Goal: Task Accomplishment & Management: Use online tool/utility

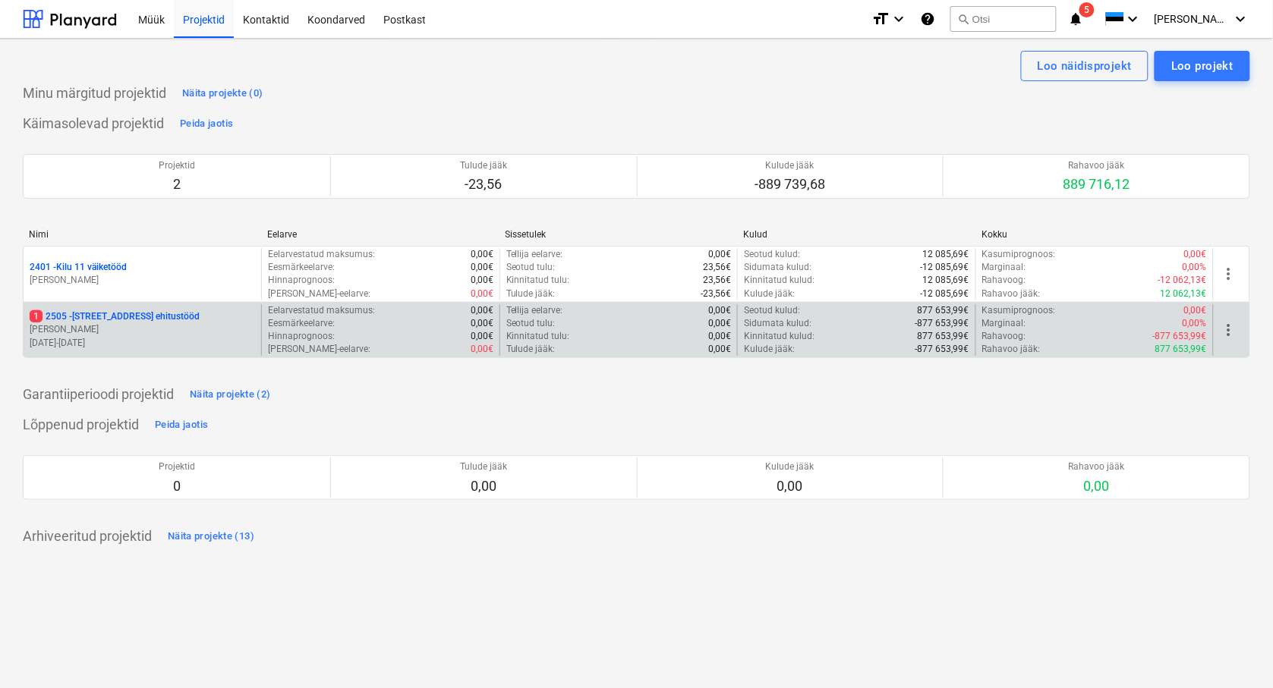
click at [76, 314] on p "[STREET_ADDRESS] ehitustööd" at bounding box center [115, 316] width 170 height 13
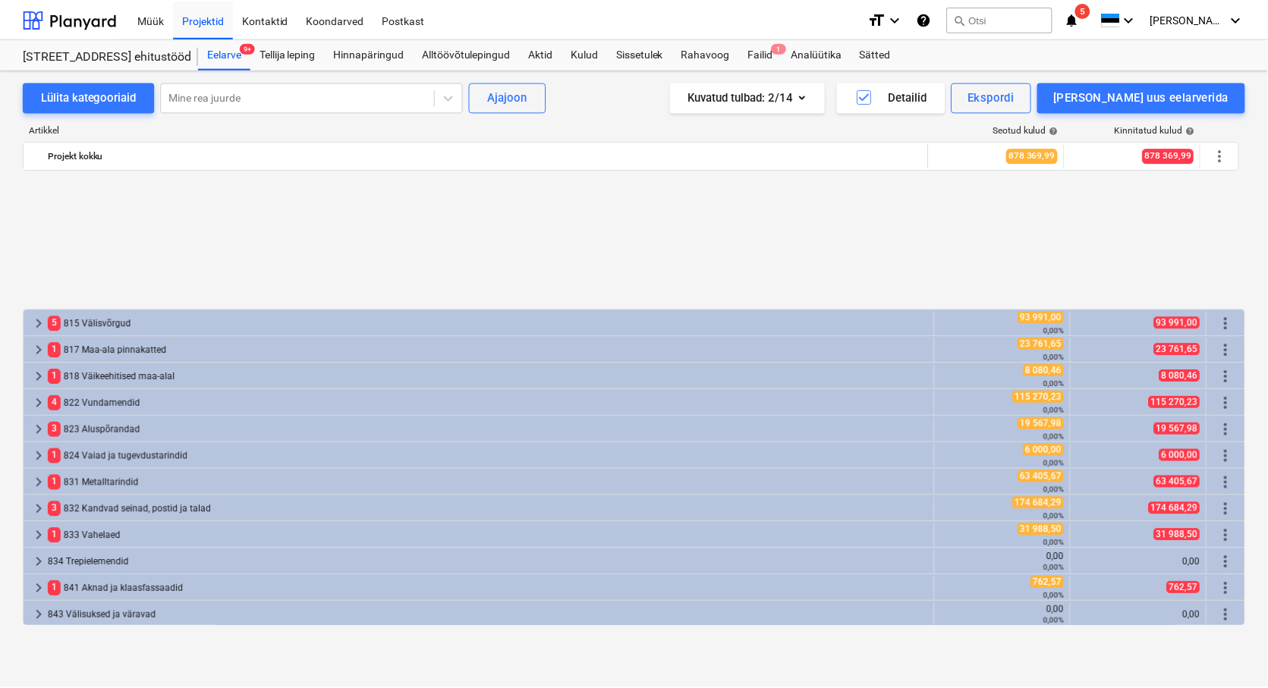
scroll to position [674, 0]
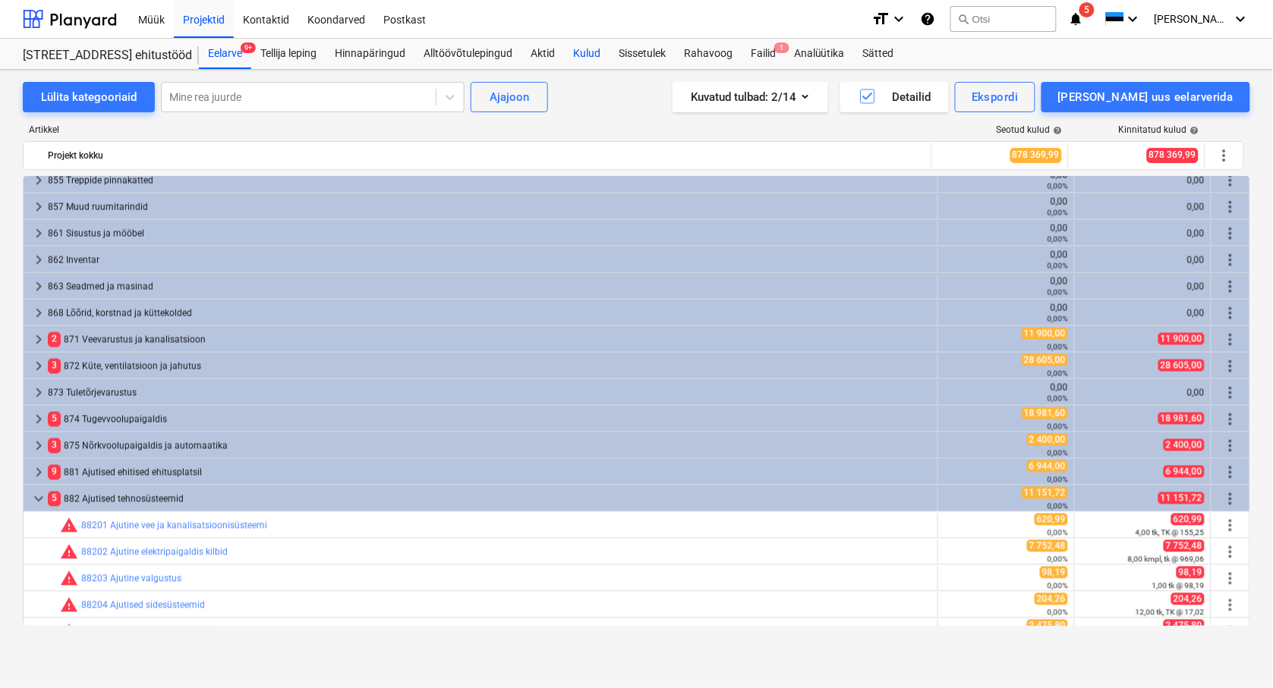
click at [590, 57] on div "Kulud" at bounding box center [587, 54] width 46 height 30
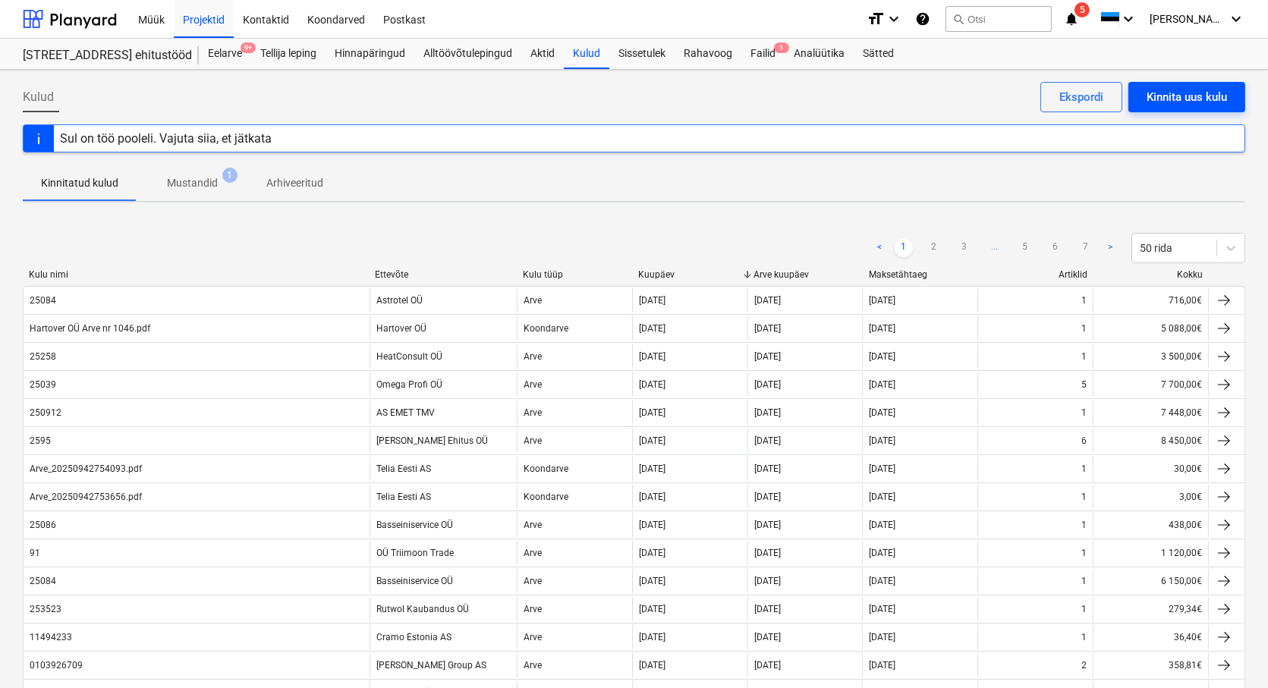
click at [1179, 99] on div "Kinnita uus kulu" at bounding box center [1187, 97] width 80 height 20
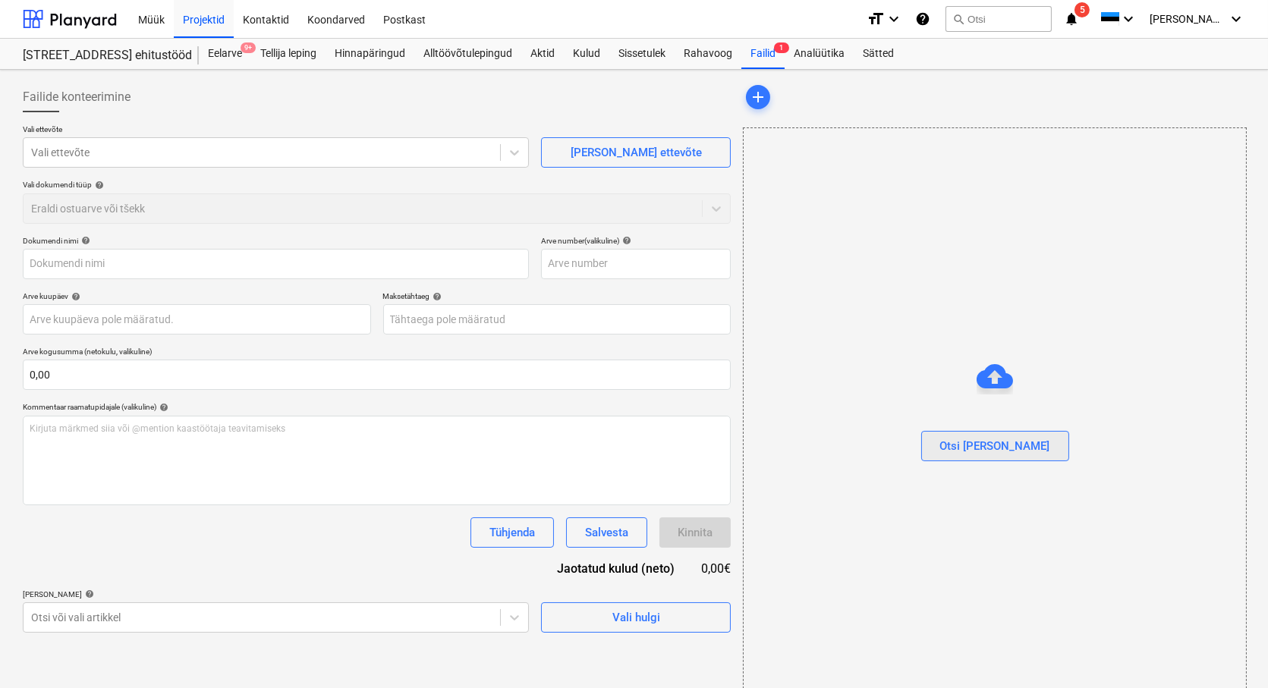
click at [976, 450] on div "Otsi [PERSON_NAME]" at bounding box center [995, 446] width 110 height 20
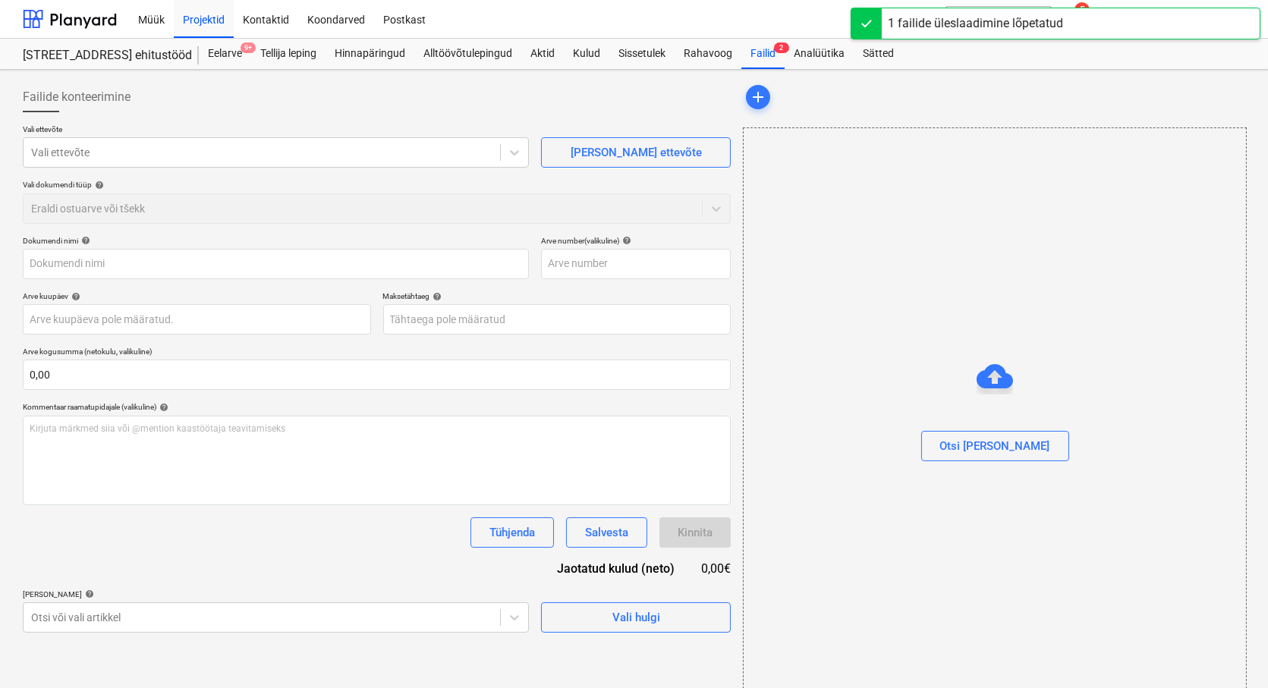
type input "Astrotel OÜ Arve nr 25085.pdf"
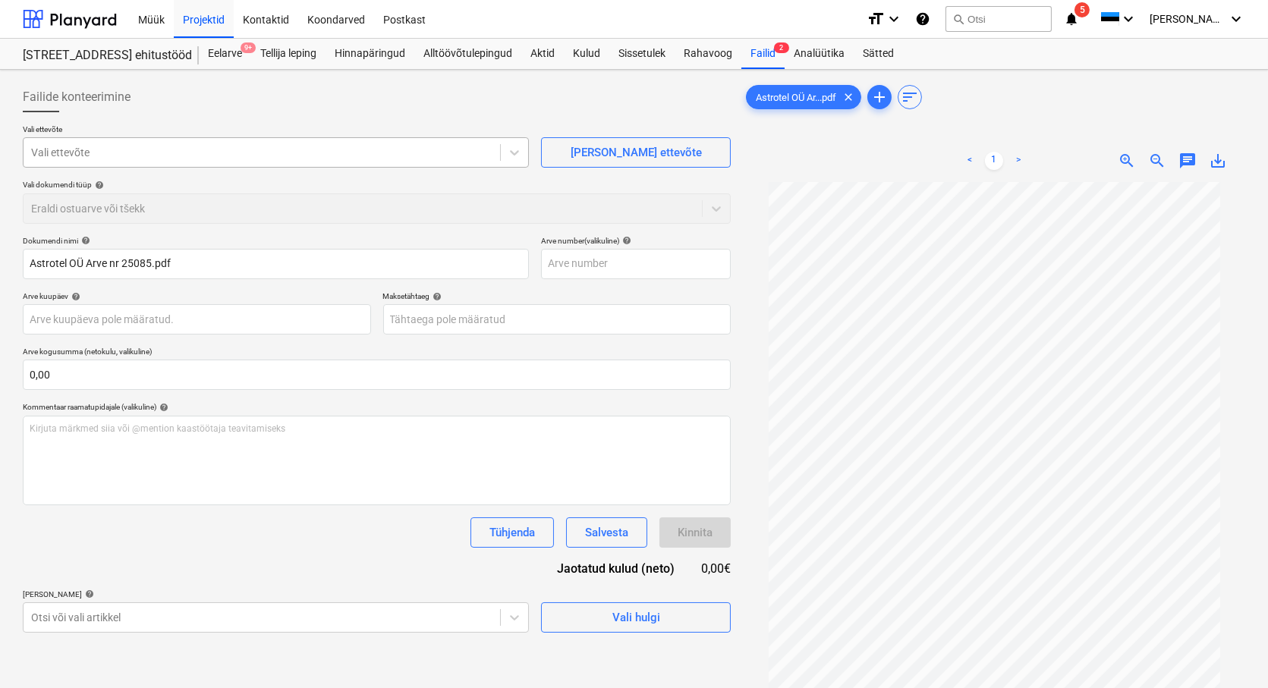
click at [39, 150] on div at bounding box center [261, 152] width 461 height 15
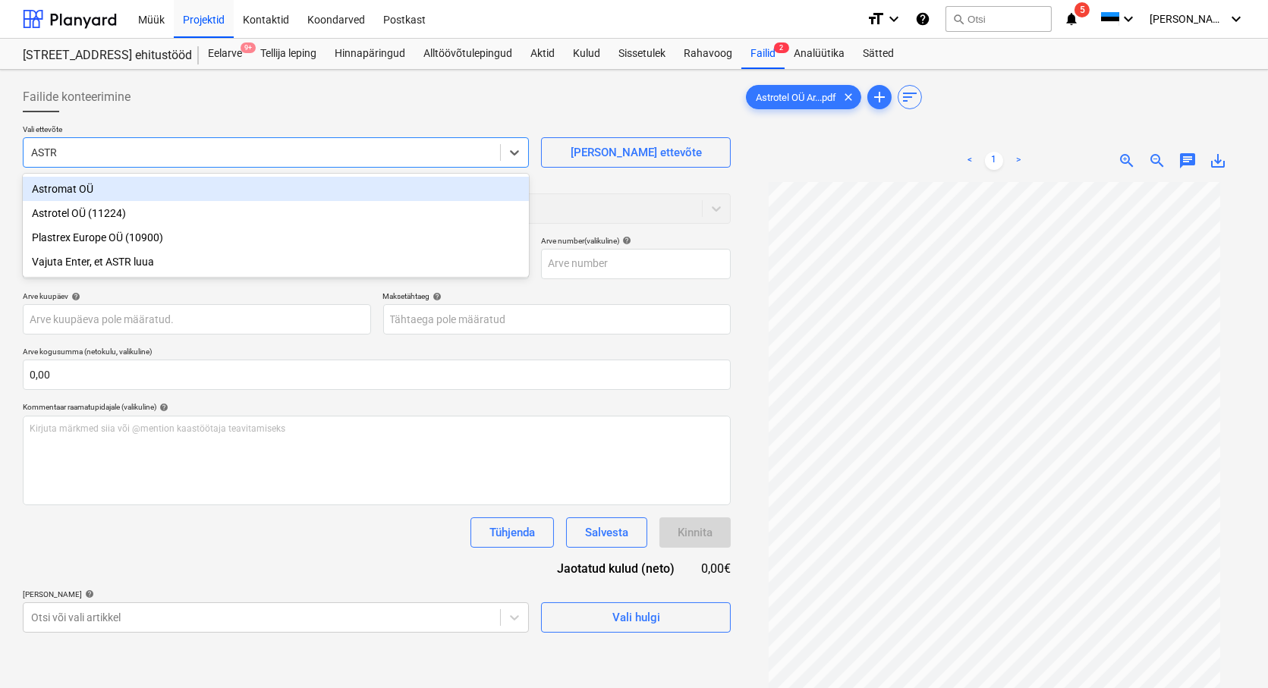
type input "ASTRO"
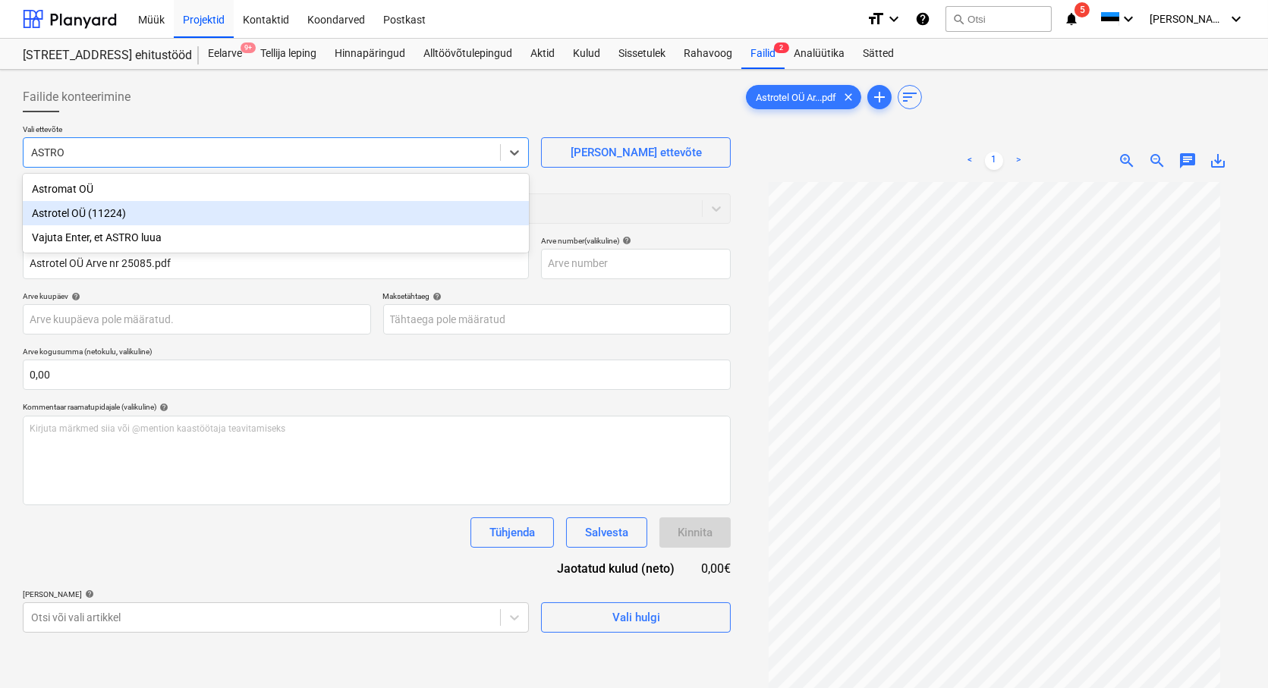
click at [61, 211] on div "Astrotel OÜ (11224)" at bounding box center [276, 213] width 506 height 24
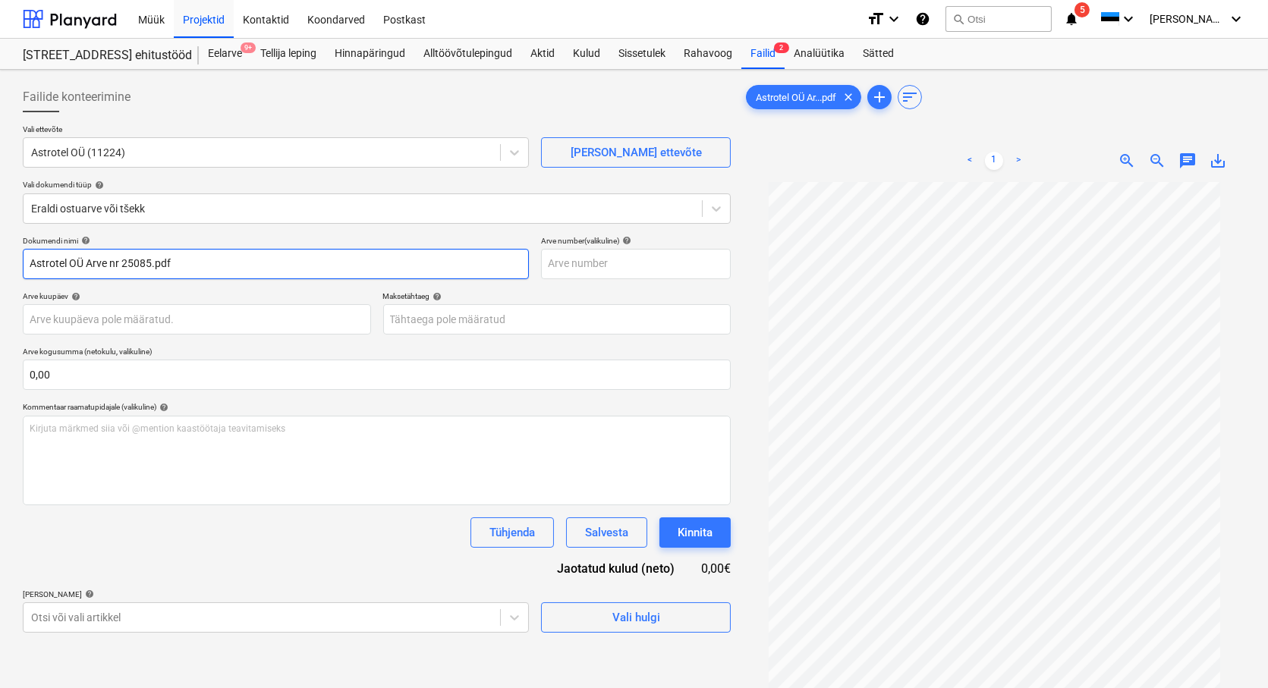
drag, startPoint x: 123, startPoint y: 266, endPoint x: -6, endPoint y: 255, distance: 129.4
click at [0, 255] on html "Müük Projektid Kontaktid Koondarved Postkast format_size keyboard_arrow_down he…" at bounding box center [634, 344] width 1268 height 688
drag, startPoint x: 87, startPoint y: 262, endPoint x: 58, endPoint y: 255, distance: 29.6
click at [58, 255] on input "25085.pdf" at bounding box center [276, 264] width 506 height 30
type input "25085"
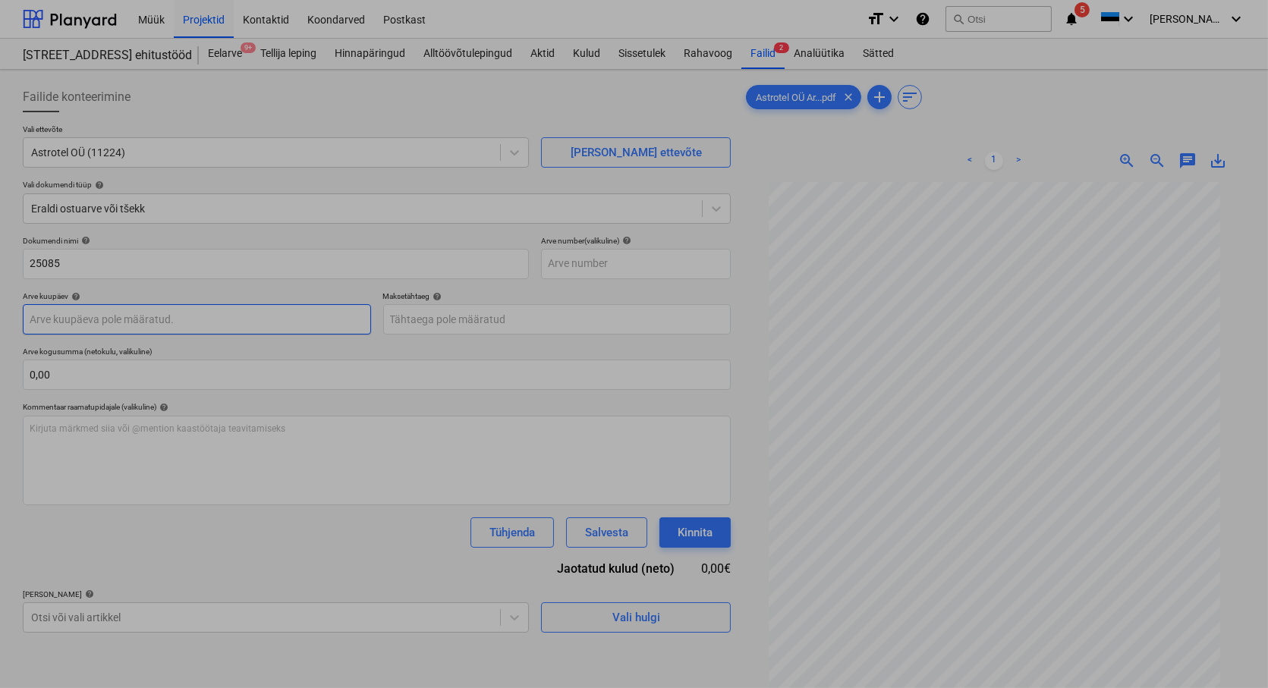
click at [42, 323] on body "Müük Projektid Kontaktid Koondarved Postkast format_size keyboard_arrow_down he…" at bounding box center [634, 344] width 1268 height 688
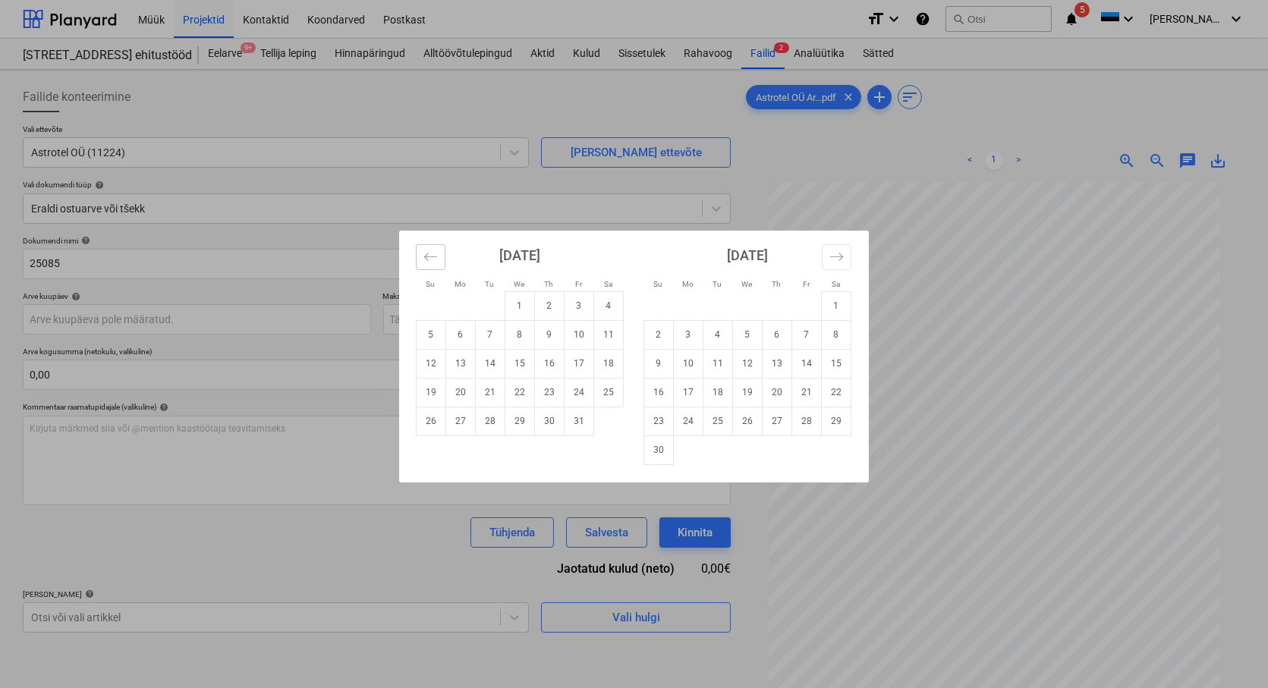
click at [426, 254] on icon "Move backward to switch to the previous month." at bounding box center [430, 257] width 13 height 8
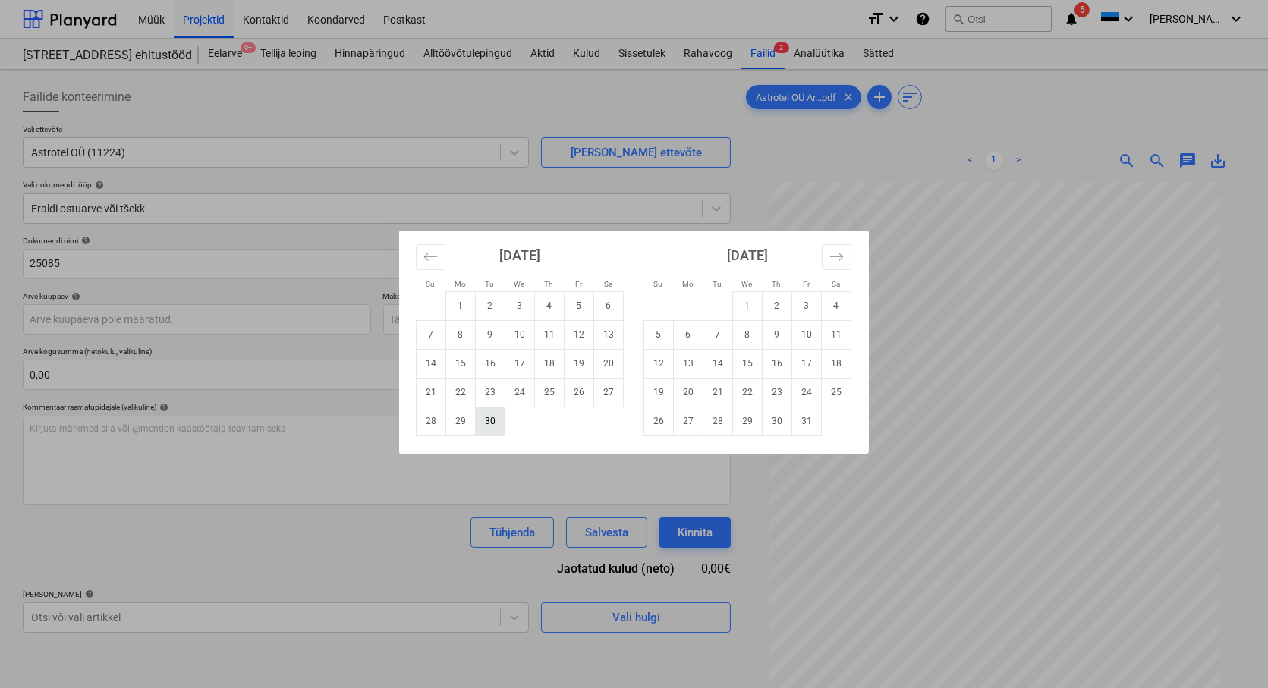
click at [490, 426] on td "30" at bounding box center [491, 421] width 30 height 29
type input "[DATE]"
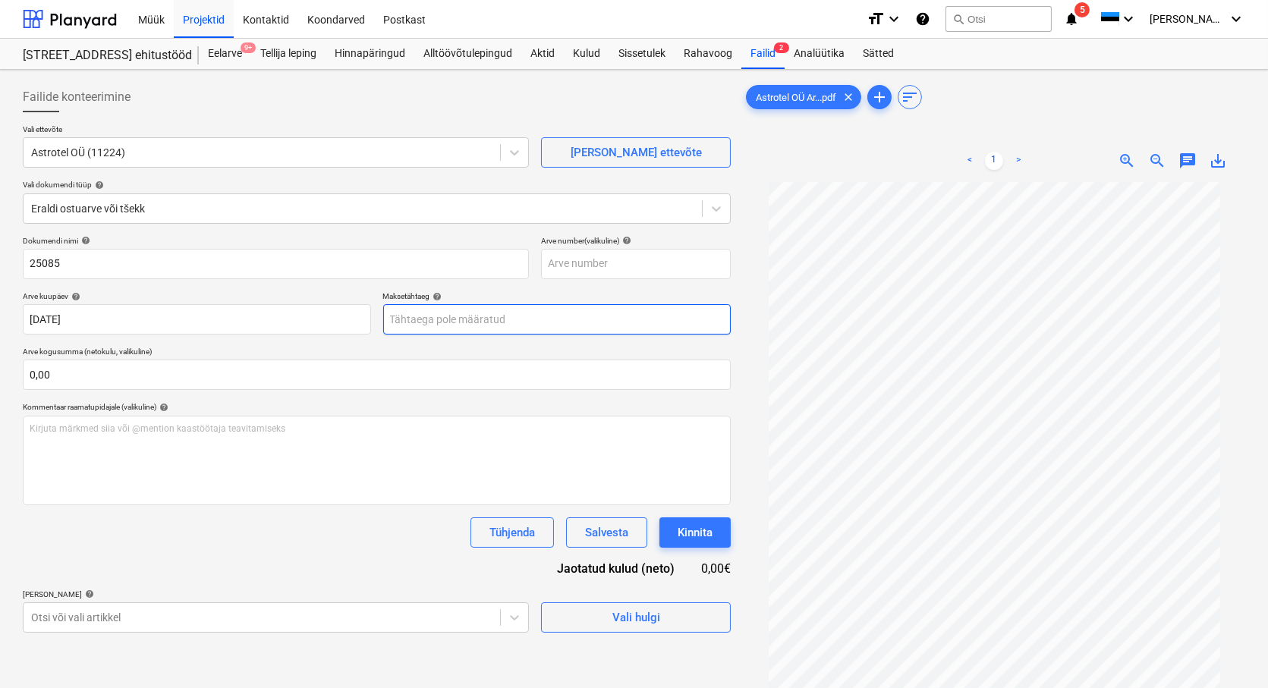
click at [450, 313] on body "Müük Projektid Kontaktid Koondarved Postkast format_size keyboard_arrow_down he…" at bounding box center [634, 344] width 1268 height 688
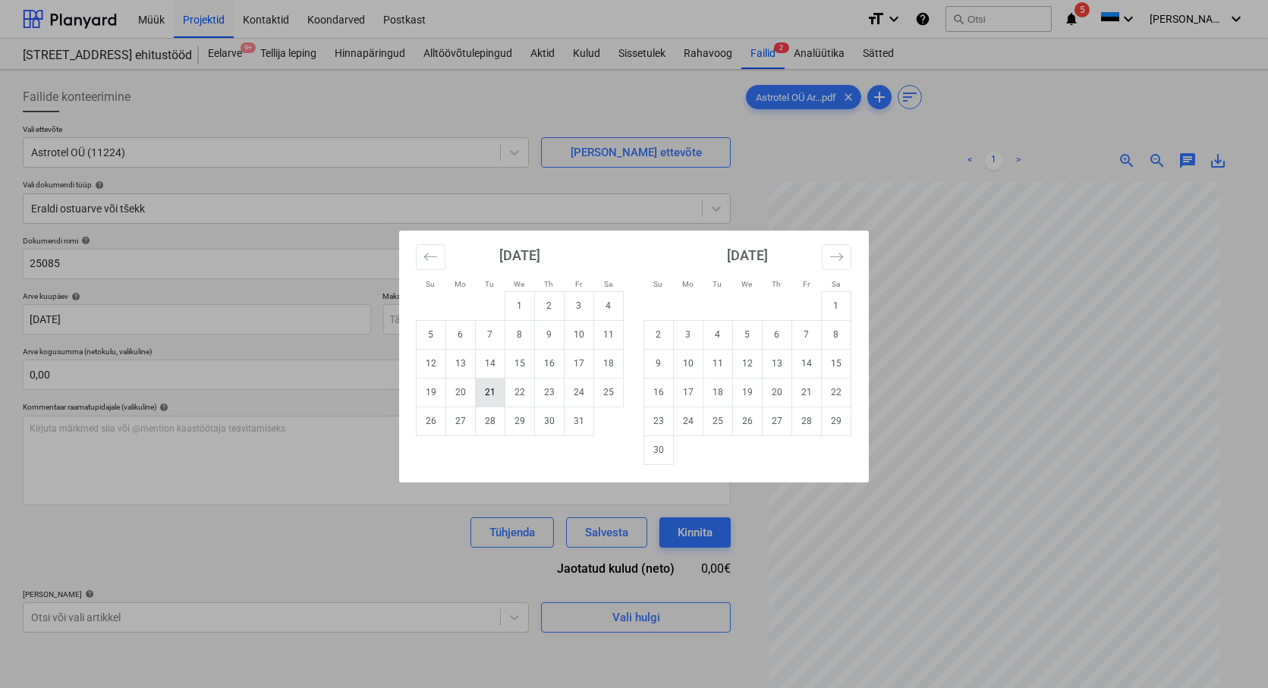
drag, startPoint x: 492, startPoint y: 389, endPoint x: 369, endPoint y: 355, distance: 127.6
click at [491, 389] on td "21" at bounding box center [491, 392] width 30 height 29
type input "[DATE]"
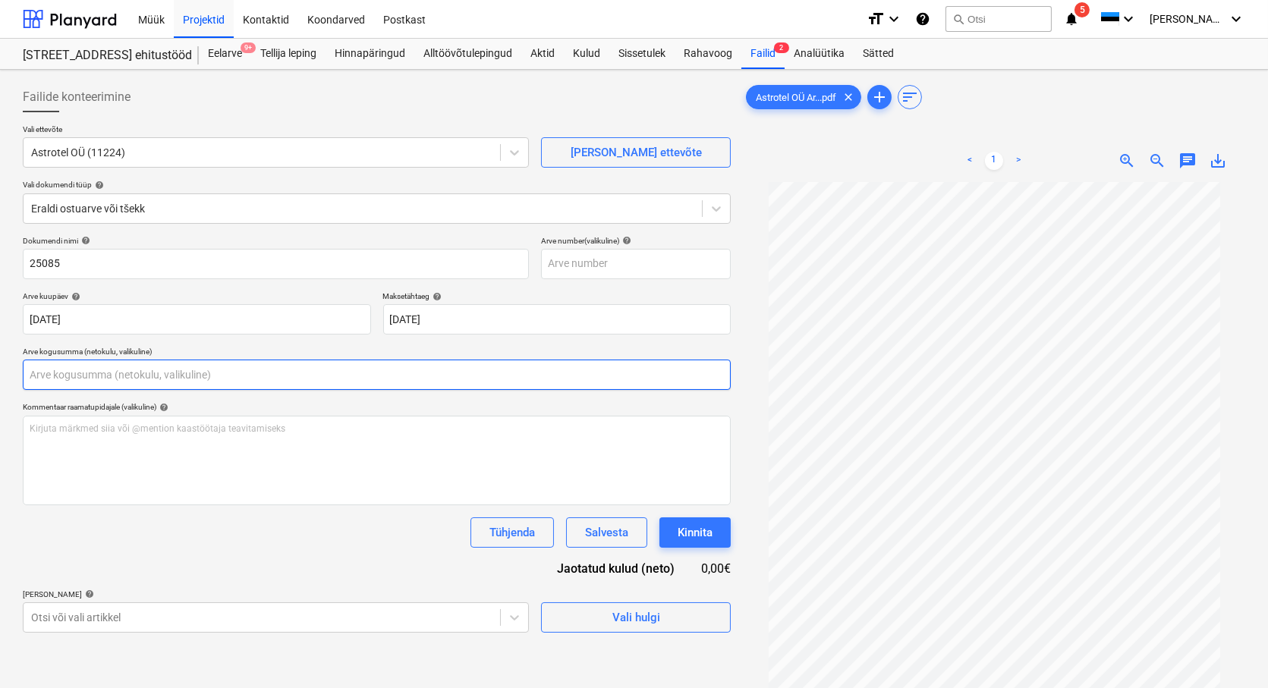
click at [154, 378] on input "text" at bounding box center [377, 375] width 708 height 30
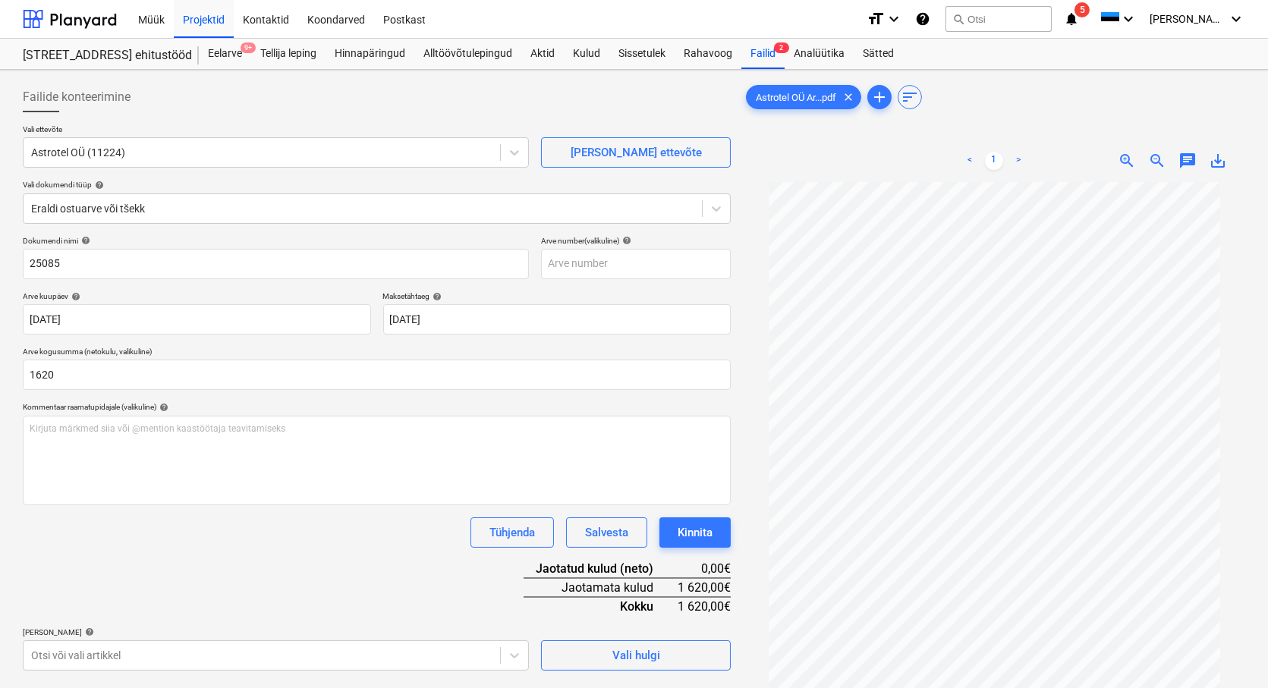
type input "1 620,00"
click at [215, 589] on div "Dokumendi nimi help 25085 Arve number (valikuline) help [PERSON_NAME] kuupäev h…" at bounding box center [377, 453] width 708 height 435
click at [146, 578] on div "Dokumendi nimi help 25085 Arve number (valikuline) help [PERSON_NAME] kuupäev h…" at bounding box center [377, 453] width 708 height 435
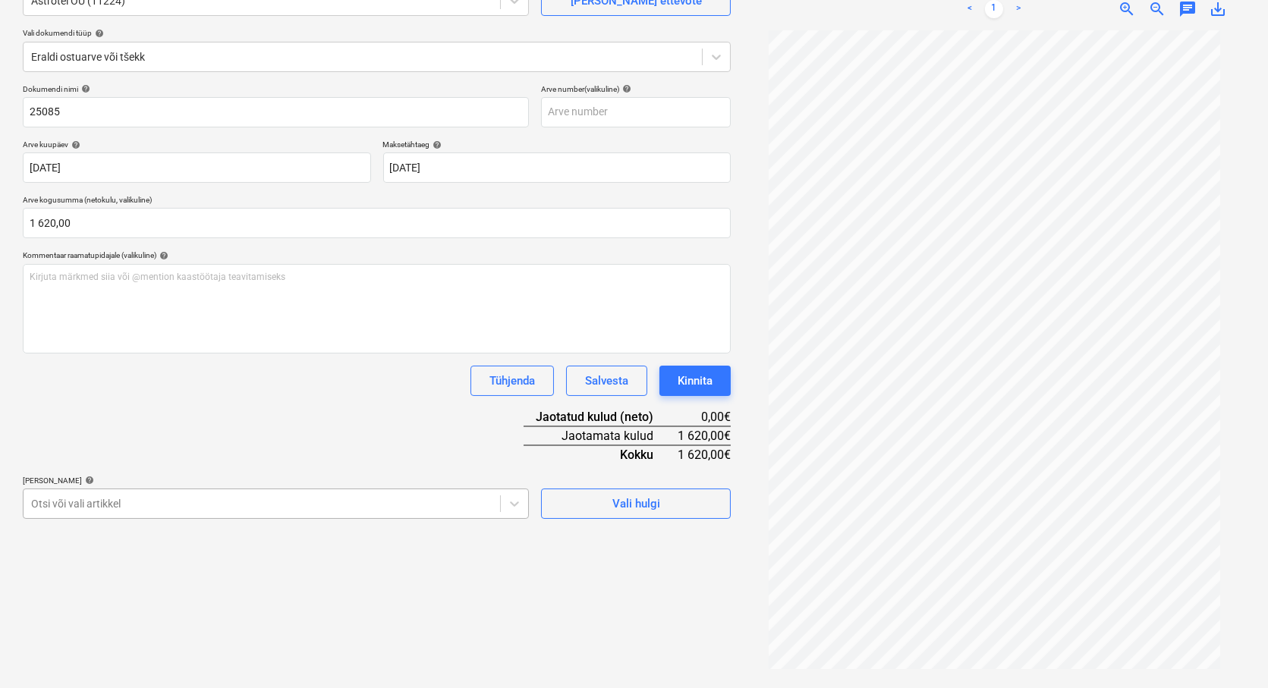
scroll to position [220, 0]
click at [80, 497] on body "Müük Projektid Kontaktid Koondarved Postkast format_size keyboard_arrow_down he…" at bounding box center [634, 191] width 1268 height 688
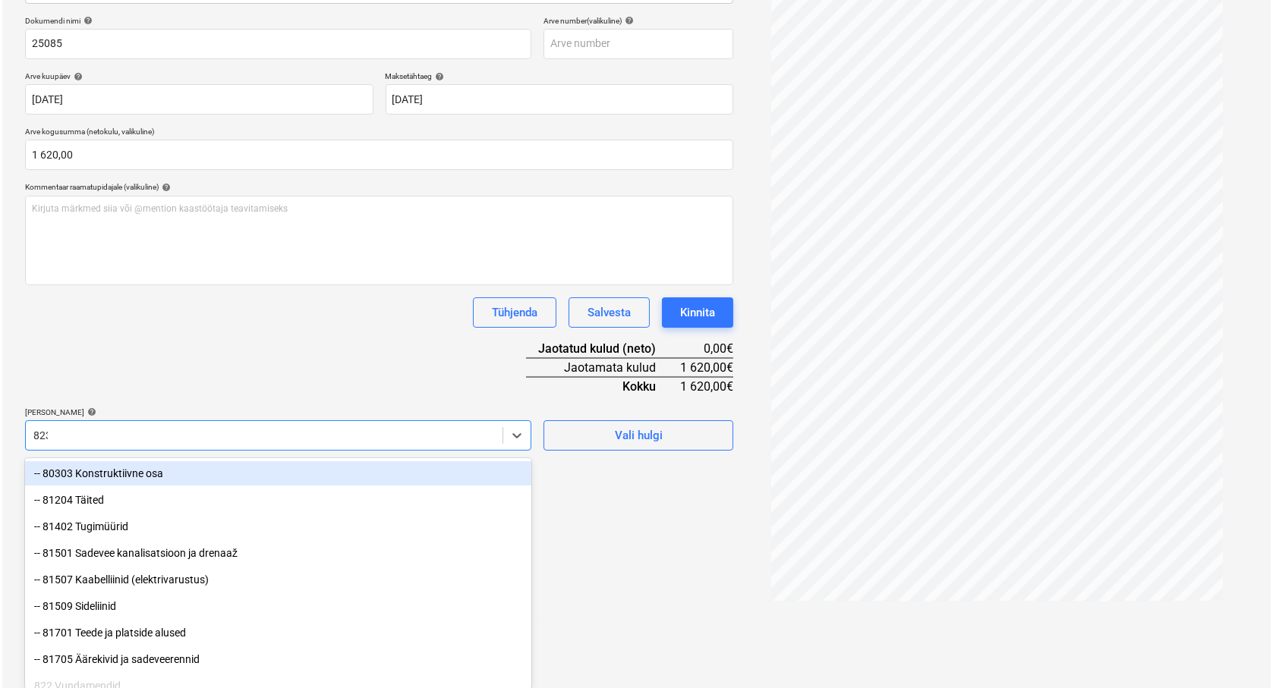
scroll to position [152, 0]
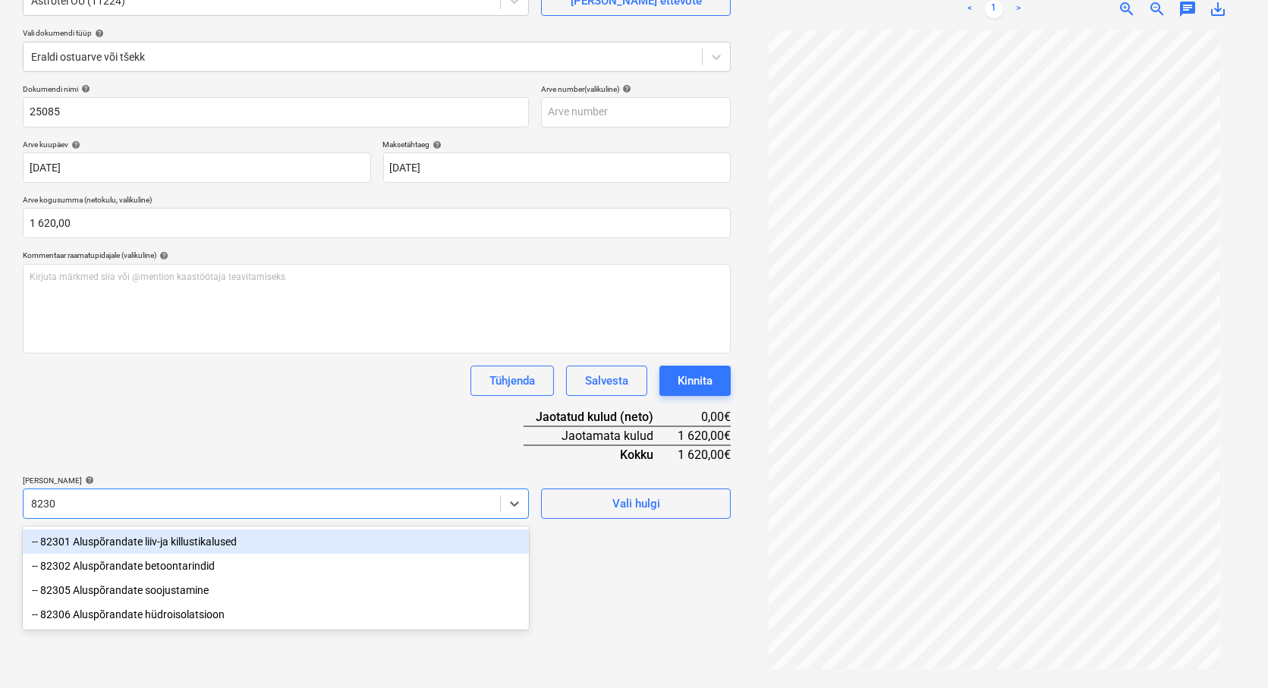
type input "82306"
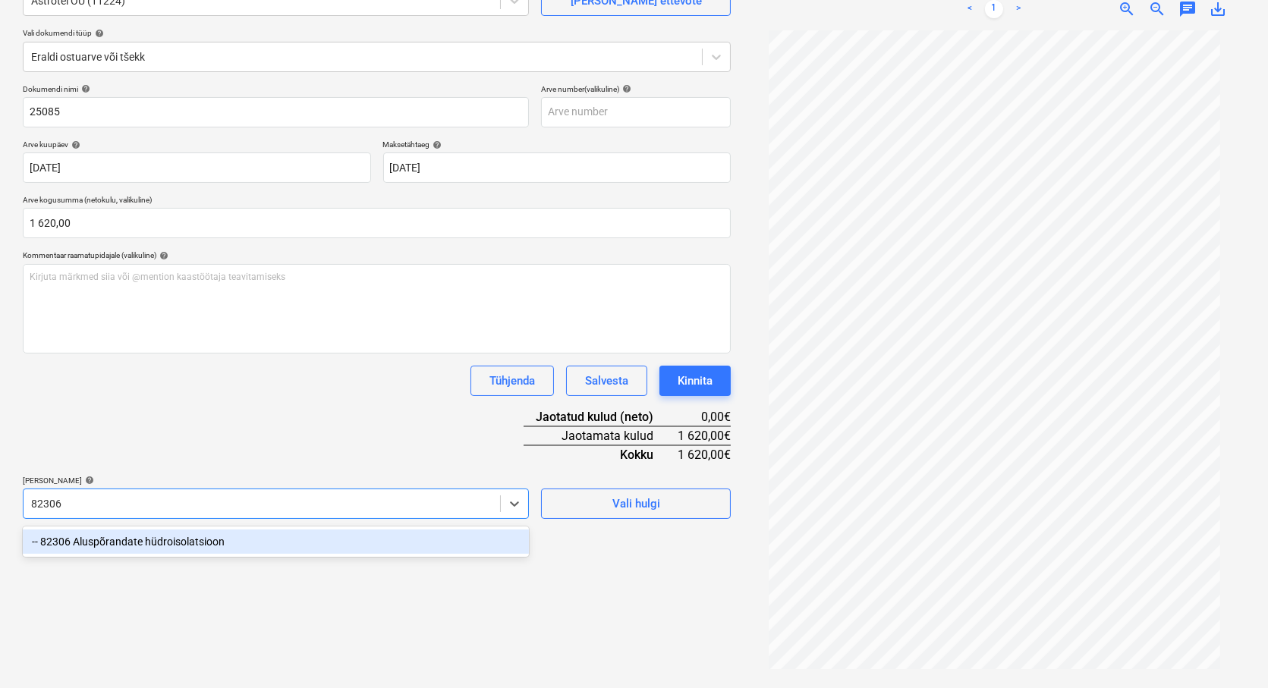
click at [110, 540] on div "-- 82306 Aluspõrandate hüdroisolatsioon" at bounding box center [276, 542] width 506 height 24
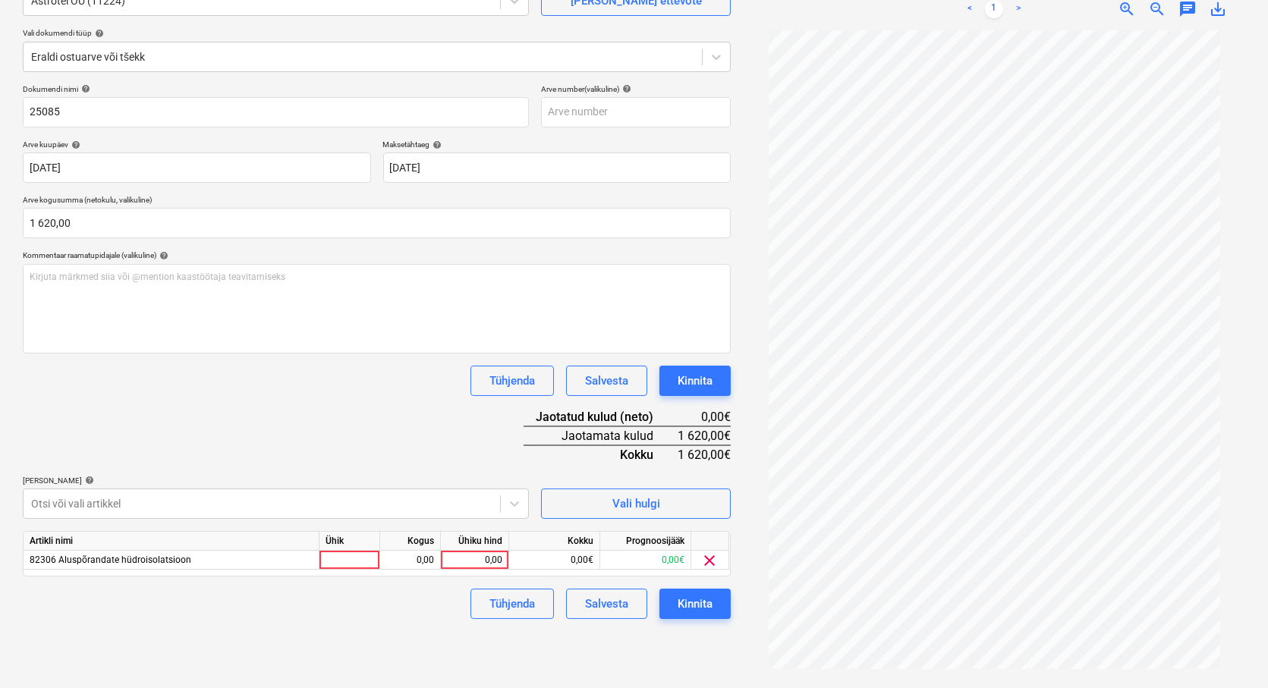
click at [353, 440] on div "Dokumendi nimi help 25085 Arve number (valikuline) help [PERSON_NAME] kuupäev h…" at bounding box center [377, 351] width 708 height 535
click at [332, 559] on div at bounding box center [349, 560] width 61 height 19
type input "TK"
click at [404, 559] on div "0,00" at bounding box center [410, 560] width 48 height 19
type input "1"
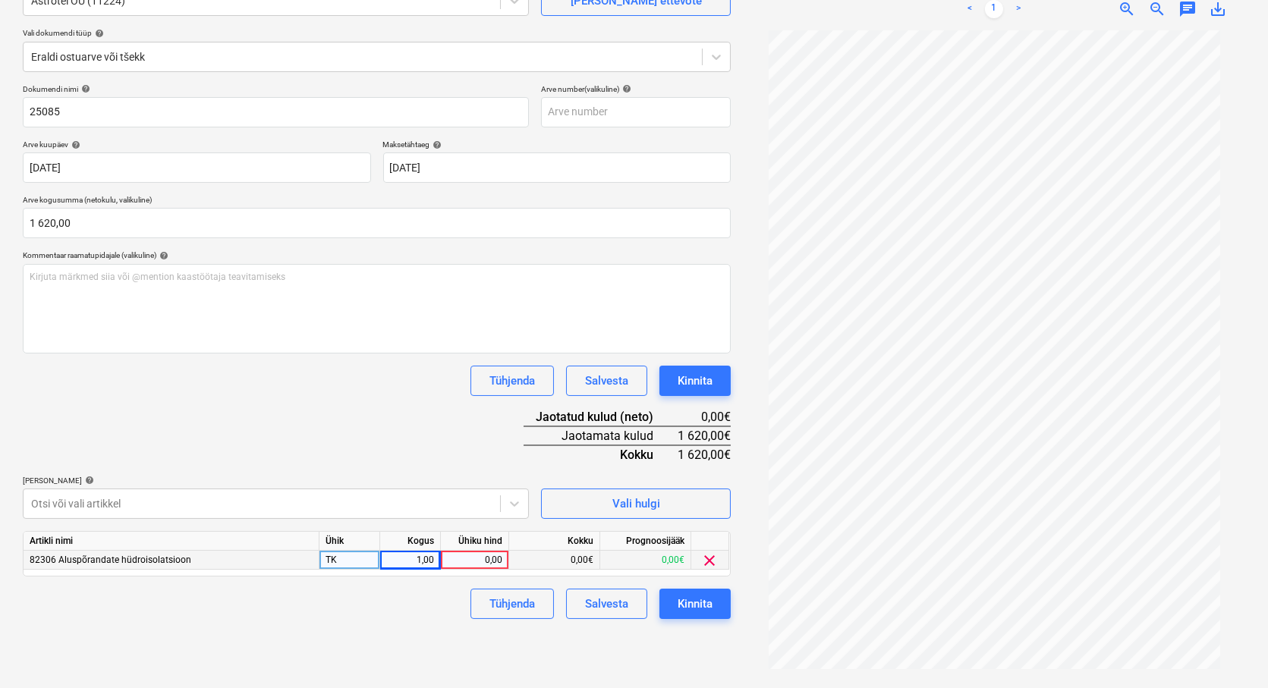
click at [481, 558] on div "0,00" at bounding box center [474, 560] width 55 height 19
type input "1620"
click at [354, 641] on div "Failide konteerimine Vali ettevõte Astrotel OÜ (11224) [PERSON_NAME] uus ettevõ…" at bounding box center [377, 303] width 720 height 759
click at [672, 604] on button "Kinnita" at bounding box center [694, 604] width 71 height 30
